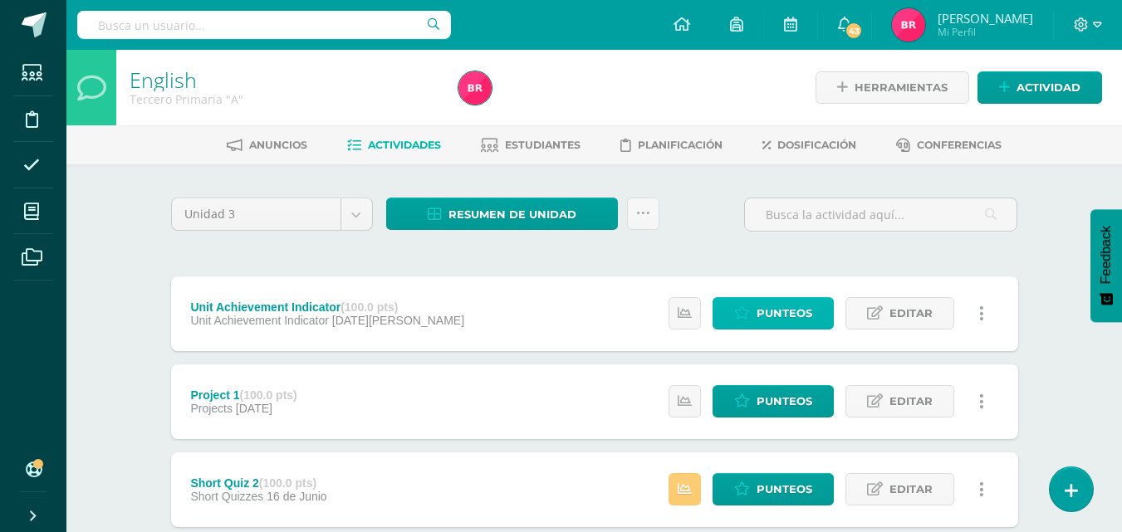
click at [736, 308] on icon at bounding box center [742, 313] width 16 height 14
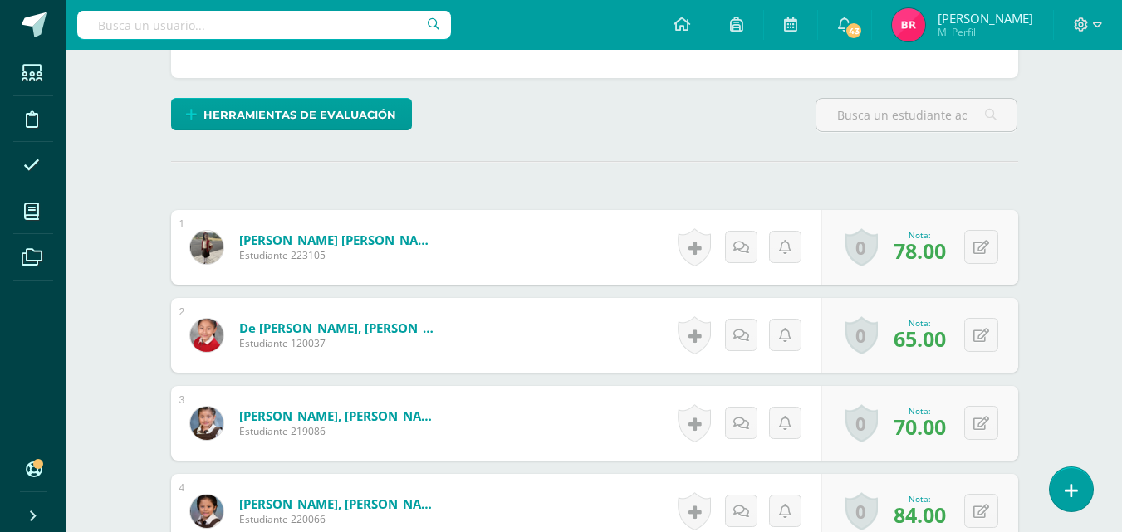
scroll to position [368, 0]
click at [979, 248] on button at bounding box center [981, 246] width 34 height 34
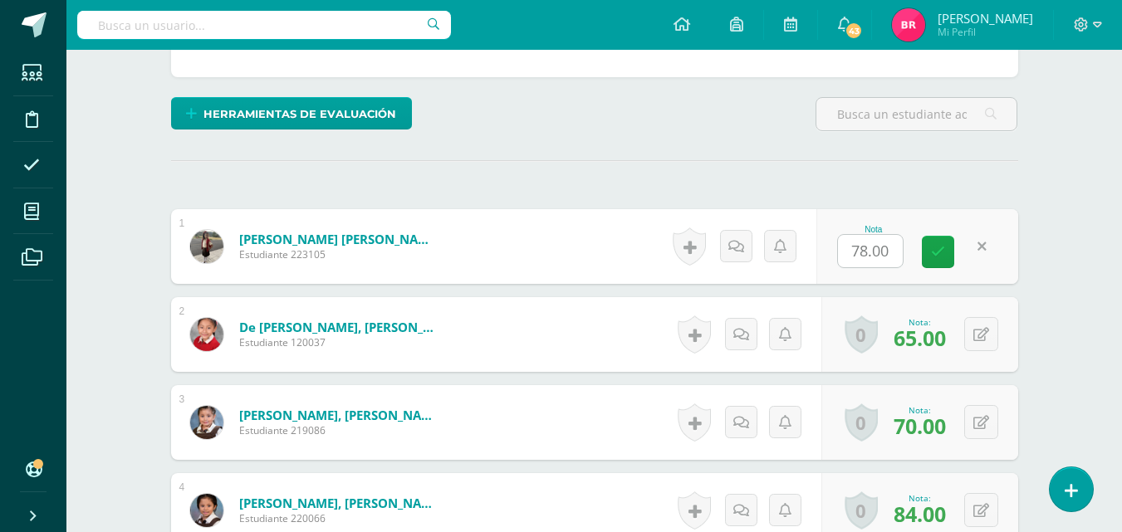
click at [979, 248] on link at bounding box center [982, 246] width 32 height 32
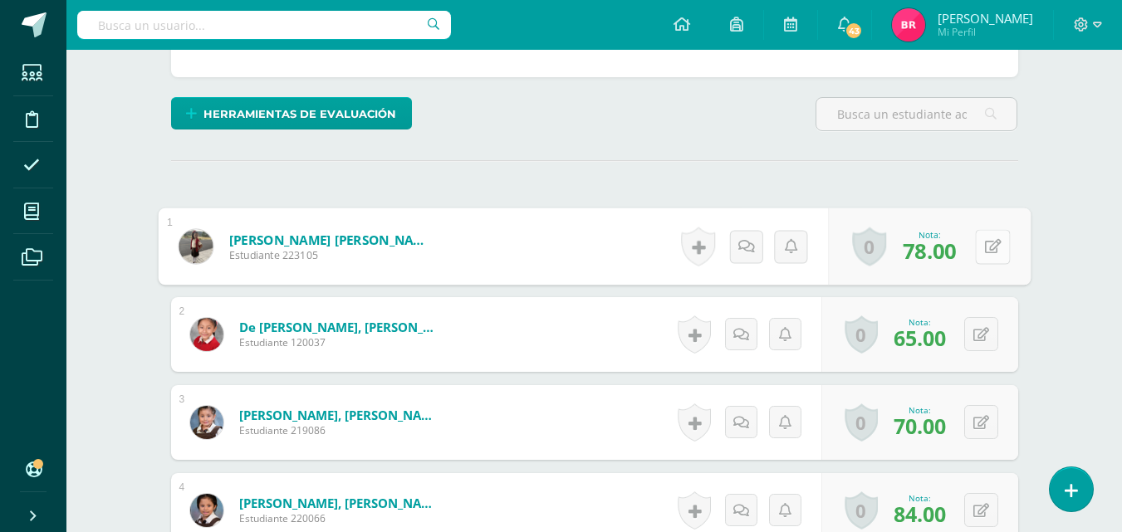
click at [982, 246] on button at bounding box center [992, 246] width 35 height 35
type input "79"
click at [947, 253] on icon at bounding box center [948, 252] width 15 height 14
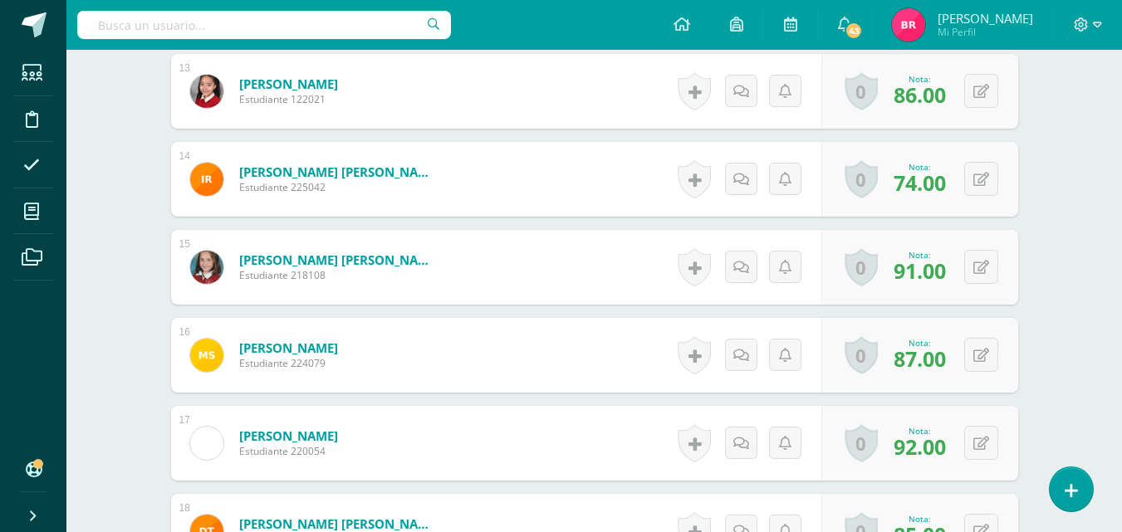
scroll to position [1607, 0]
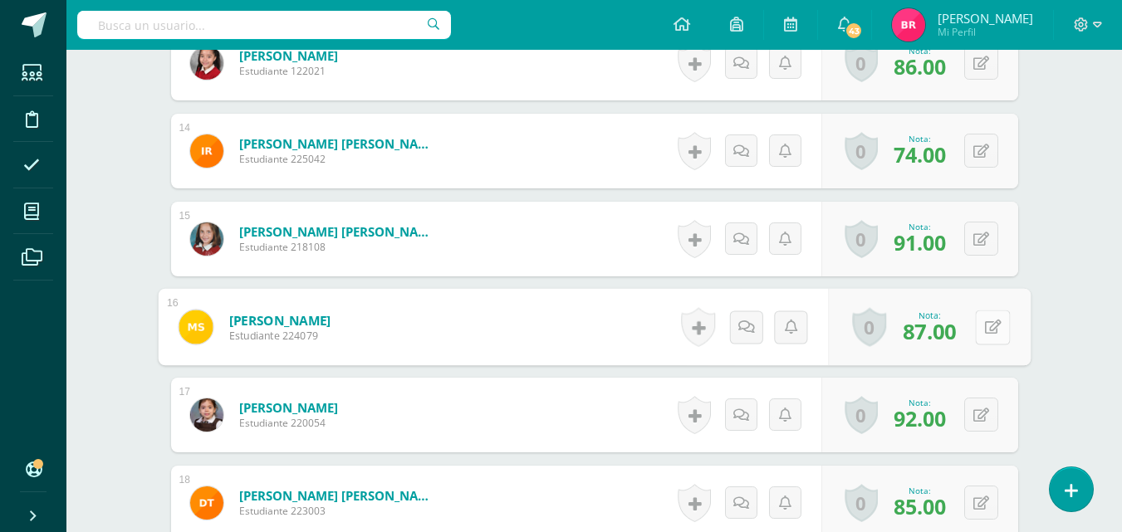
click at [986, 322] on icon at bounding box center [992, 327] width 17 height 14
type input "89"
click at [945, 327] on icon at bounding box center [948, 332] width 15 height 14
